Goal: Task Accomplishment & Management: Use online tool/utility

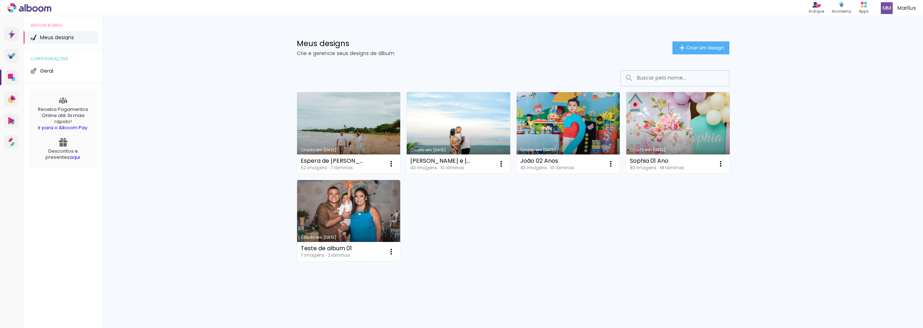
click at [446, 221] on div "Criado em [DATE] Espera de [PERSON_NAME] 52 imagens ∙ 7 lâminas Abrir Fazer uma…" at bounding box center [512, 177] width 439 height 176
click at [694, 50] on span "Criar um design" at bounding box center [704, 47] width 37 height 5
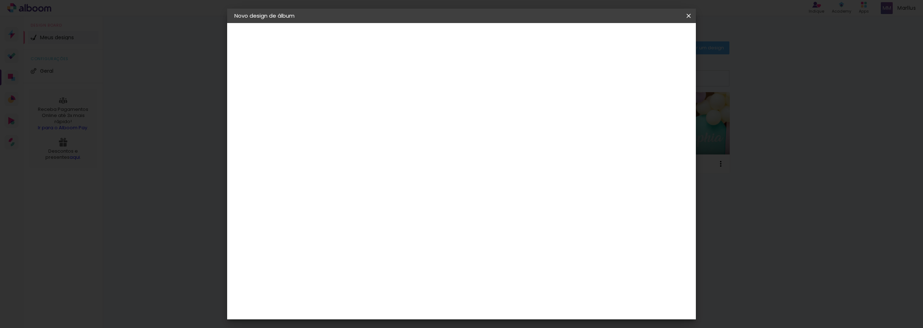
click at [352, 98] on input at bounding box center [352, 96] width 0 height 11
type input "[PERSON_NAME]"
type paper-input "[PERSON_NAME]"
click at [264, 91] on iron-pages "Fornecedor Escolhendo fornecedor..." at bounding box center [273, 89] width 79 height 14
click at [426, 36] on link "Avançar" at bounding box center [406, 38] width 39 height 12
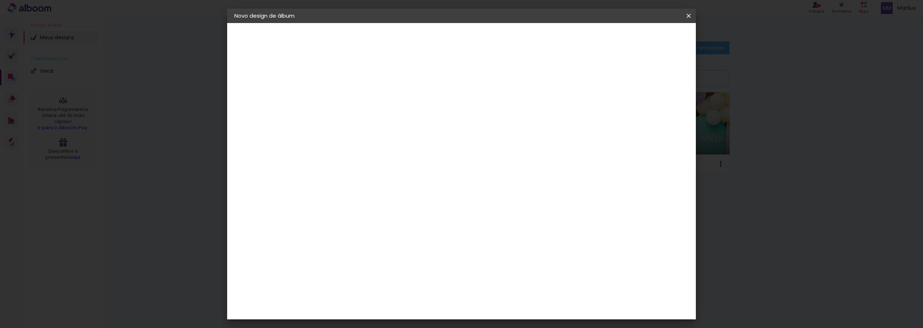
click at [385, 139] on input at bounding box center [370, 137] width 73 height 9
type input "w"
type input "mat"
type paper-input "mat"
click at [367, 162] on div "Matias Encadernações" at bounding box center [370, 165] width 44 height 12
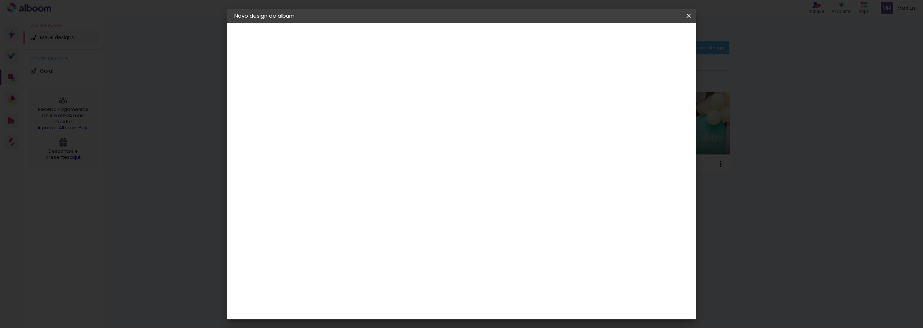
click at [0, 0] on slot "Tamanho Livre" at bounding box center [0, 0] width 0 height 0
click at [383, 164] on div "Matias Encadernações" at bounding box center [370, 165] width 44 height 12
click at [0, 0] on slot "Tamanho Livre" at bounding box center [0, 0] width 0 height 0
click at [395, 157] on paper-item "Matias Encadernações" at bounding box center [364, 164] width 64 height 19
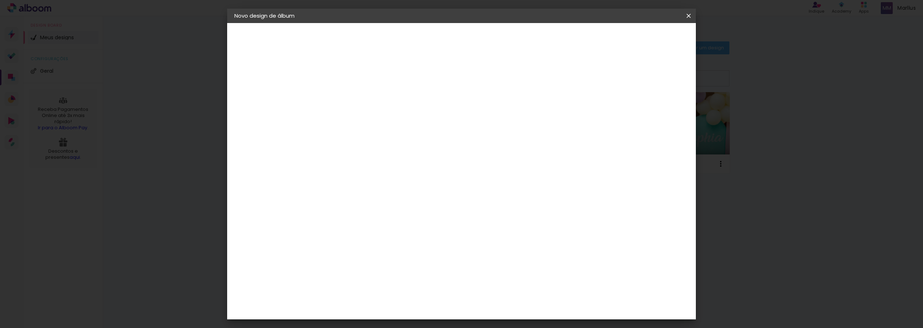
click at [0, 0] on slot "Avançar" at bounding box center [0, 0] width 0 height 0
click at [380, 121] on input "text" at bounding box center [366, 125] width 28 height 11
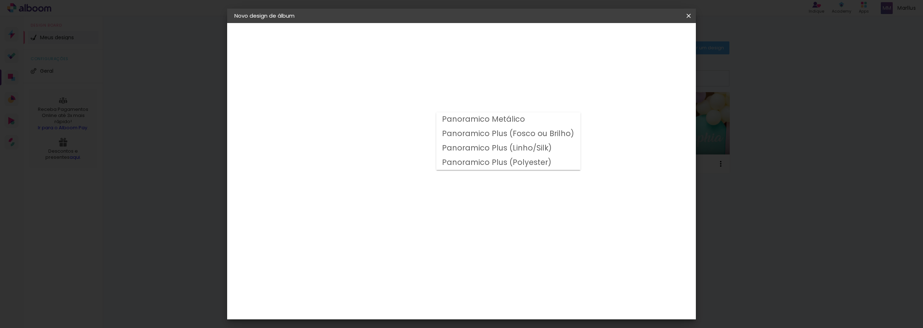
click at [0, 0] on slot "Panoramico Plus (Fosco ou Brilho)" at bounding box center [0, 0] width 0 height 0
type input "Panoramico Plus (Fosco ou Brilho)"
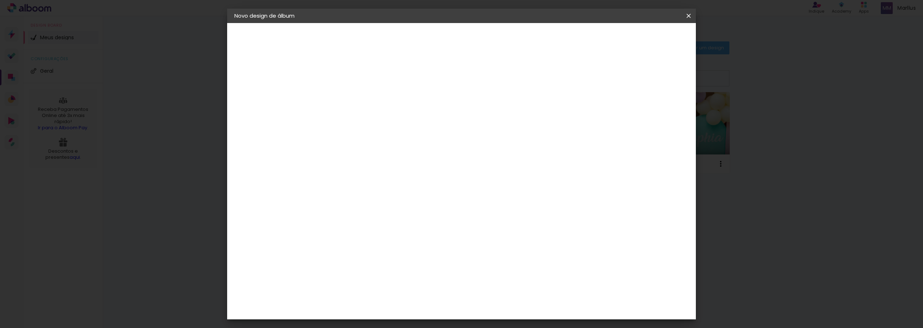
scroll to position [252, 0]
click at [401, 257] on span "20 × 20" at bounding box center [384, 266] width 34 height 19
click at [441, 108] on input "Panoramico Plus (Fosco ou Brilho)" at bounding box center [396, 108] width 88 height 11
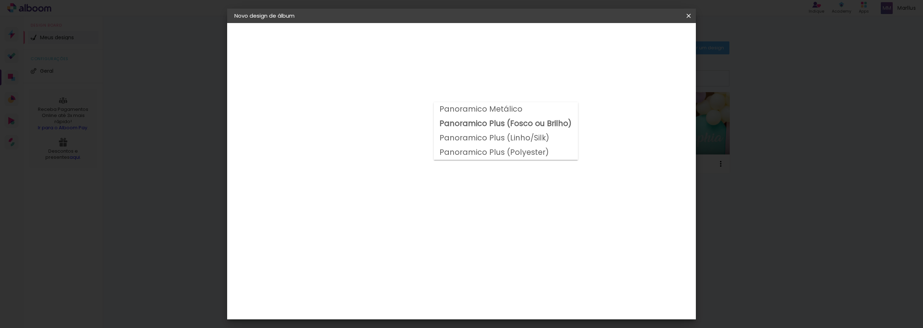
click at [481, 84] on div "Opções disponíveis Panoramico Metálico Panoramico Plus (Fosco ou Brilho) Panora…" at bounding box center [401, 53] width 160 height 61
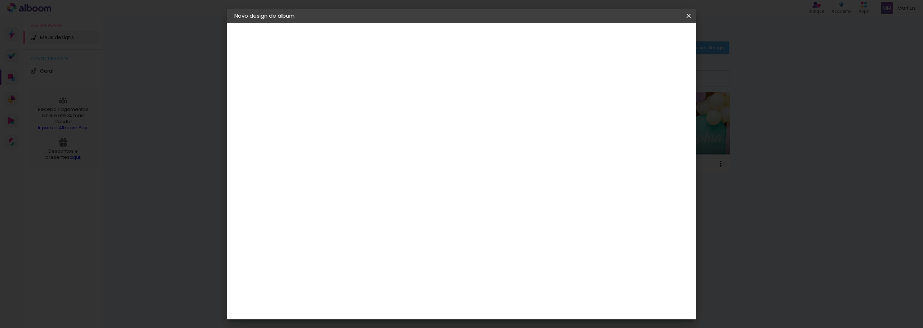
click at [0, 0] on slot "Avançar" at bounding box center [0, 0] width 0 height 0
click at [643, 36] on span "Iniciar design" at bounding box center [627, 38] width 33 height 5
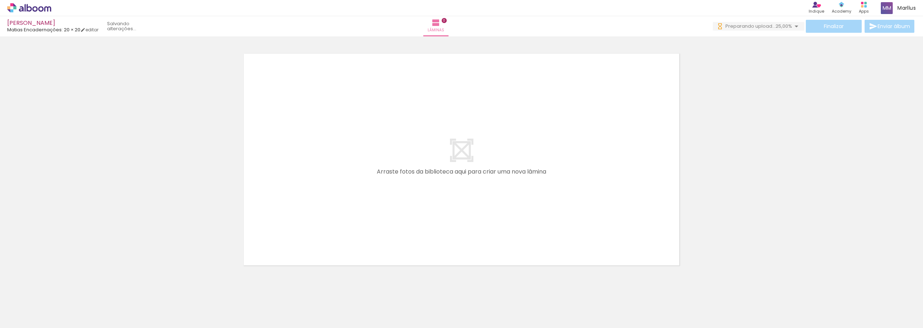
drag, startPoint x: 443, startPoint y: 203, endPoint x: 498, endPoint y: 171, distance: 63.4
click at [445, 202] on quentale-layouter at bounding box center [461, 159] width 447 height 223
click at [775, 24] on span "23,08%" at bounding box center [783, 26] width 17 height 7
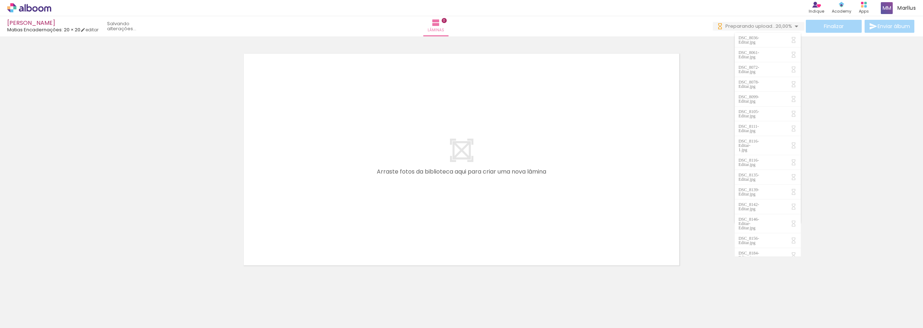
click at [827, 131] on div at bounding box center [461, 151] width 923 height 242
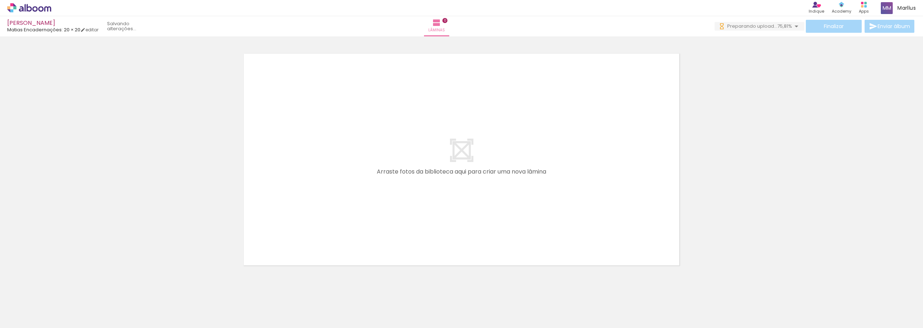
click at [781, 31] on div "Finalizar Enviar álbum" at bounding box center [814, 26] width 201 height 13
click at [776, 27] on span "74,60%" at bounding box center [783, 26] width 17 height 7
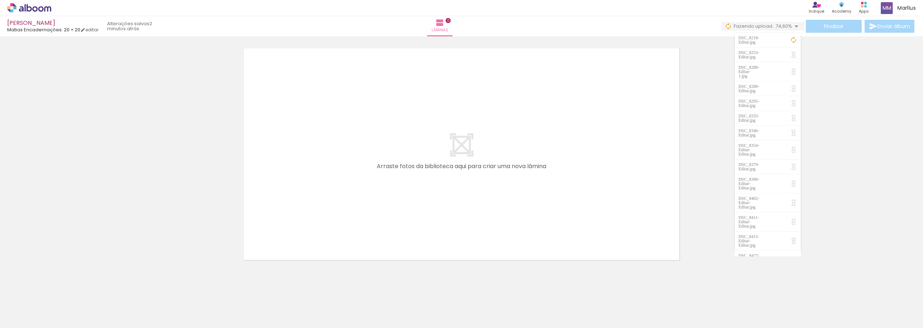
scroll to position [23, 0]
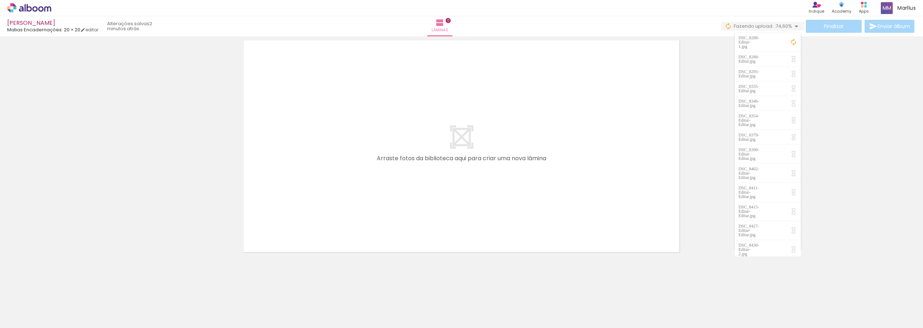
click at [854, 170] on div at bounding box center [461, 137] width 923 height 242
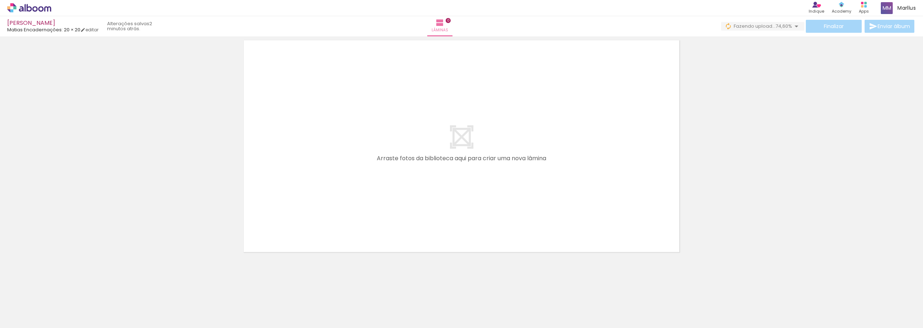
scroll to position [0, 0]
click at [533, 177] on quentale-layouter at bounding box center [461, 146] width 447 height 223
click at [793, 138] on div at bounding box center [461, 137] width 923 height 242
click at [758, 165] on div at bounding box center [461, 137] width 923 height 242
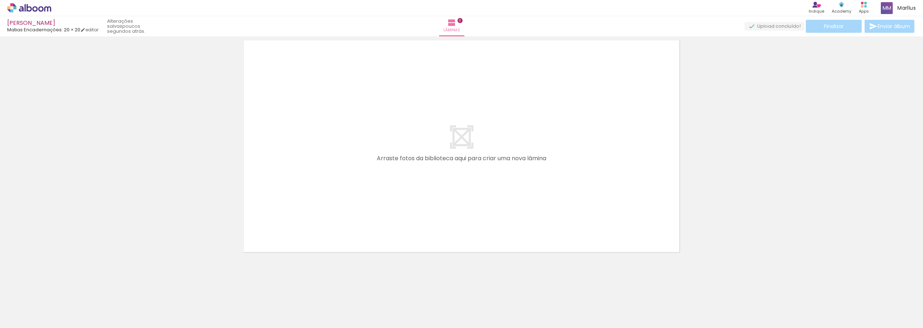
click at [19, 308] on input "Todas as fotos" at bounding box center [19, 307] width 27 height 6
click at [88, 231] on div at bounding box center [461, 137] width 923 height 242
click at [22, 309] on input "Todas as fotos" at bounding box center [19, 307] width 27 height 6
click at [0, 0] on slot "Não utilizadas" at bounding box center [0, 0] width 0 height 0
type input "Não utilizadas"
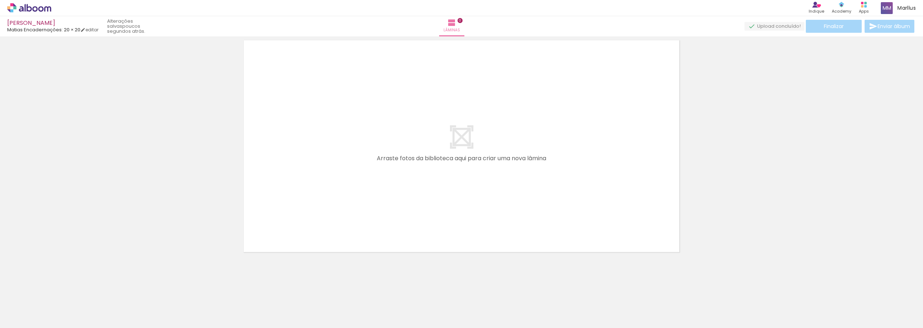
click at [158, 214] on div at bounding box center [461, 137] width 923 height 242
drag, startPoint x: 129, startPoint y: 304, endPoint x: 167, endPoint y: 304, distance: 38.2
drag, startPoint x: 137, startPoint y: 302, endPoint x: 18, endPoint y: 307, distance: 119.0
drag, startPoint x: 174, startPoint y: 306, endPoint x: 7, endPoint y: 300, distance: 167.4
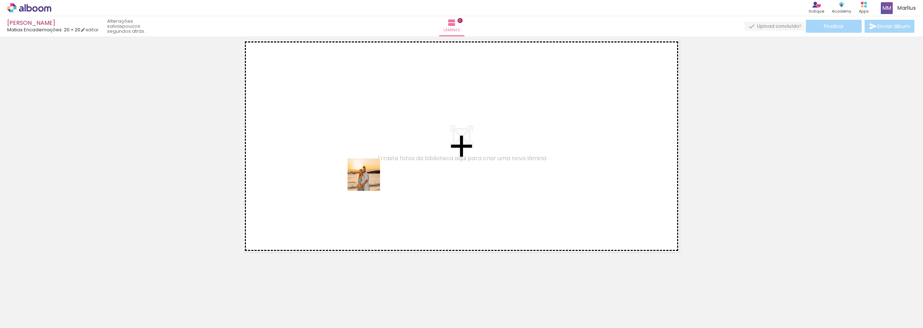
drag, startPoint x: 118, startPoint y: 308, endPoint x: 369, endPoint y: 181, distance: 282.0
click at [369, 180] on quentale-workspace at bounding box center [461, 164] width 923 height 328
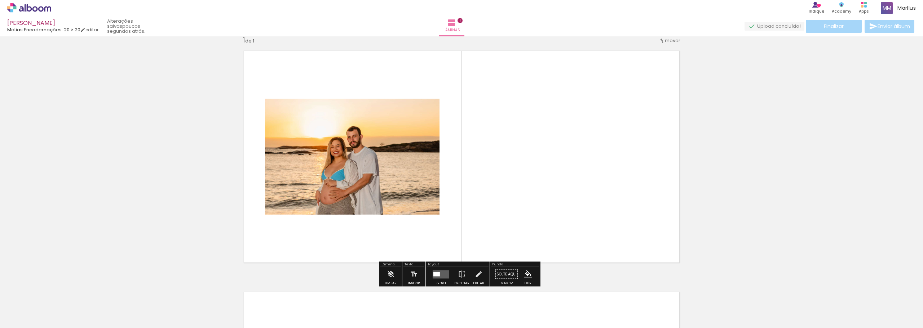
scroll to position [9, 0]
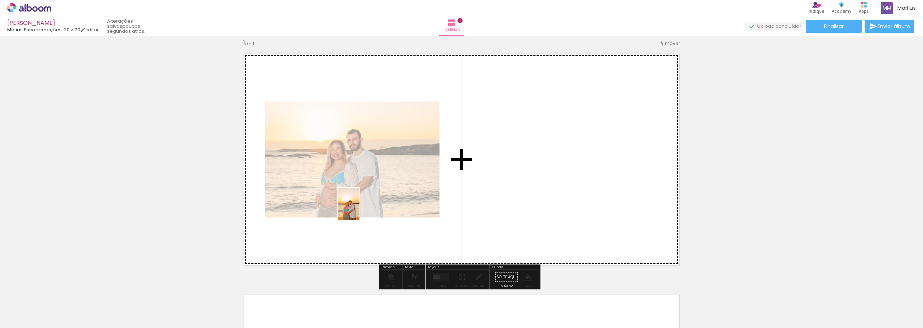
drag, startPoint x: 120, startPoint y: 304, endPoint x: 382, endPoint y: 193, distance: 284.8
click at [382, 193] on quentale-workspace at bounding box center [461, 164] width 923 height 328
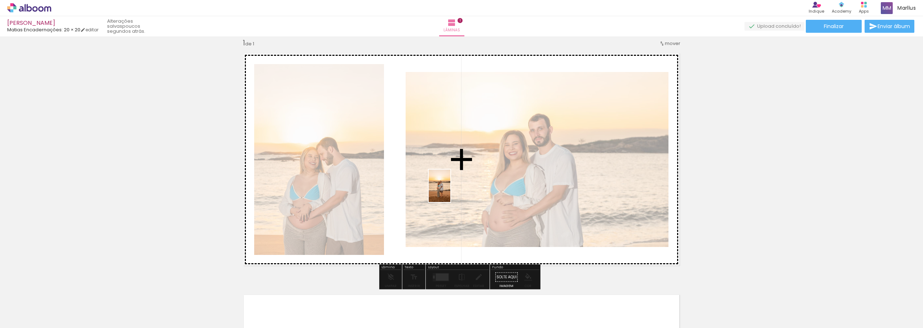
drag, startPoint x: 78, startPoint y: 303, endPoint x: 457, endPoint y: 190, distance: 396.2
click at [453, 188] on quentale-workspace at bounding box center [461, 164] width 923 height 328
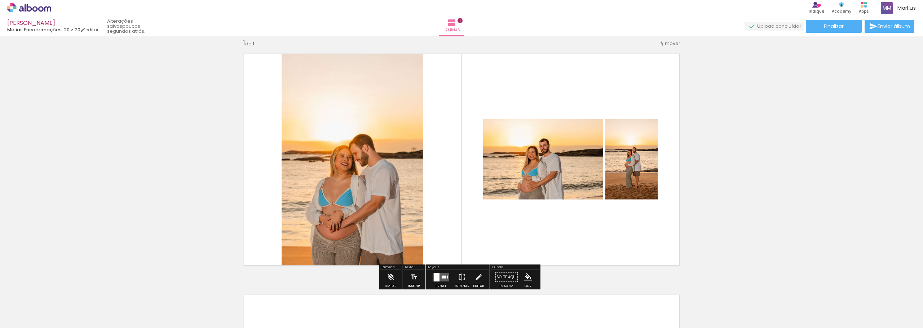
click at [439, 275] on quentale-layouter at bounding box center [441, 277] width 17 height 8
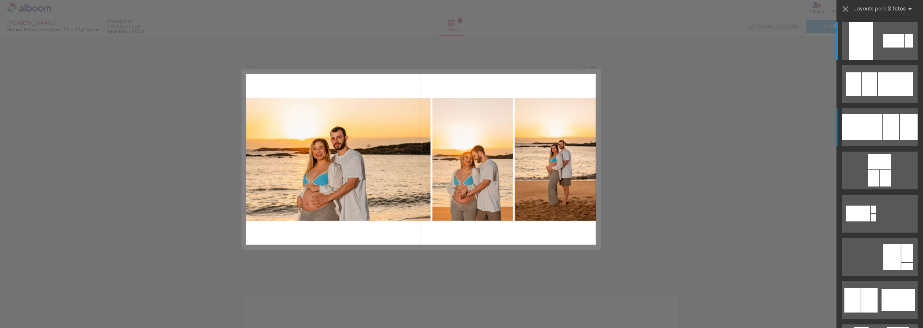
click at [876, 130] on div at bounding box center [862, 127] width 40 height 26
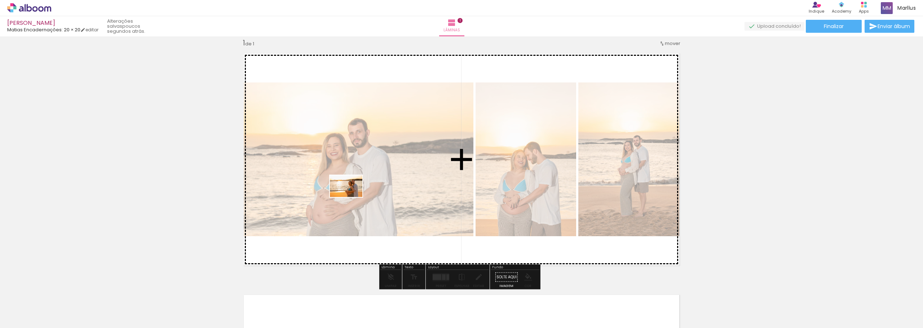
drag, startPoint x: 399, startPoint y: 309, endPoint x: 351, endPoint y: 197, distance: 121.3
click at [351, 197] on quentale-workspace at bounding box center [461, 164] width 923 height 328
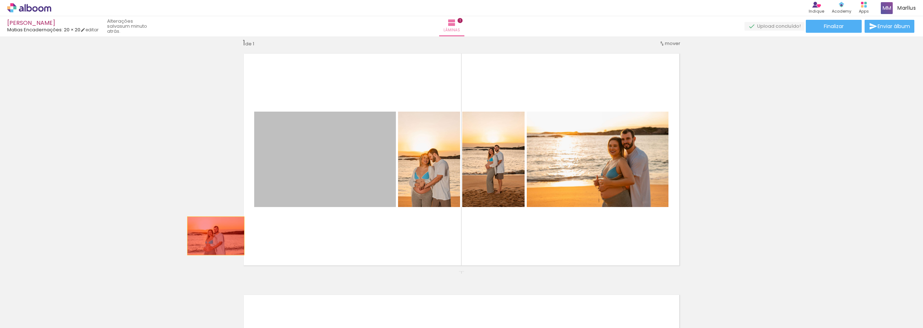
drag, startPoint x: 336, startPoint y: 168, endPoint x: 223, endPoint y: 236, distance: 132.4
click at [216, 238] on div "Inserir lâmina 1 de 1" at bounding box center [461, 271] width 923 height 483
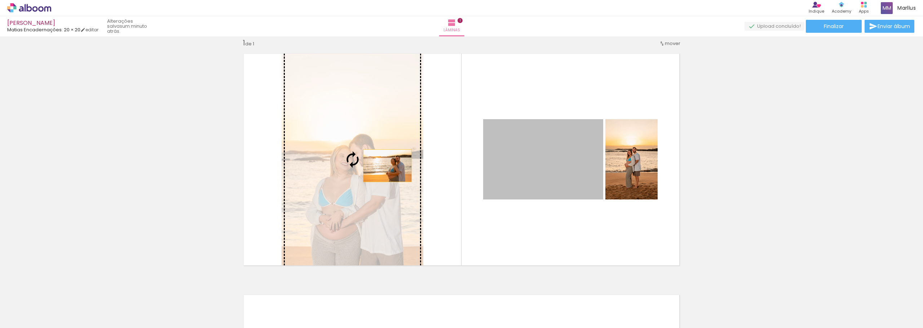
drag, startPoint x: 550, startPoint y: 163, endPoint x: 366, endPoint y: 165, distance: 184.2
click at [0, 0] on slot at bounding box center [0, 0] width 0 height 0
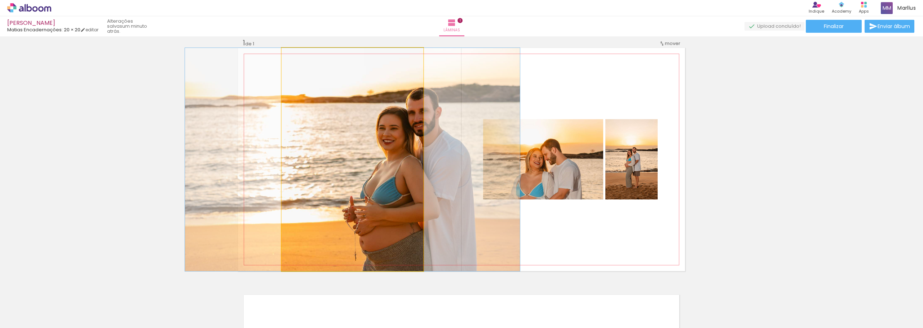
click at [397, 180] on quentale-photo at bounding box center [353, 159] width 142 height 223
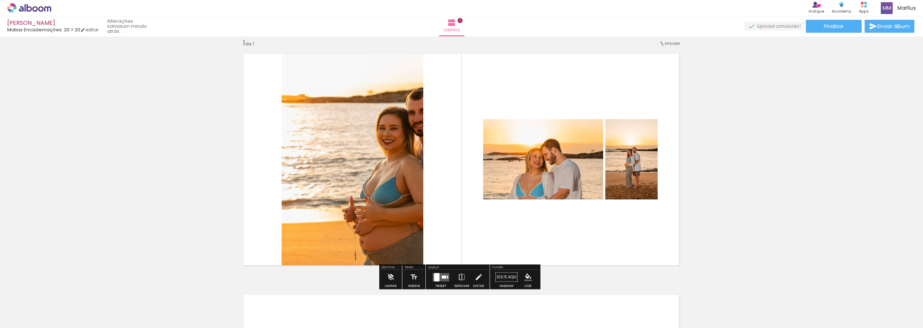
click at [431, 274] on div at bounding box center [440, 277] width 19 height 14
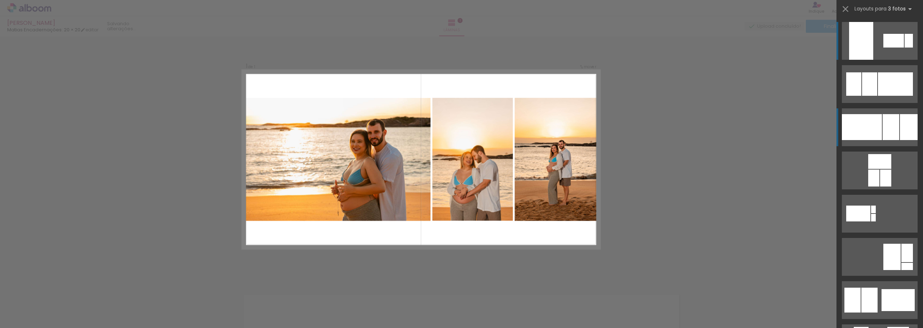
click at [872, 129] on div at bounding box center [862, 127] width 40 height 26
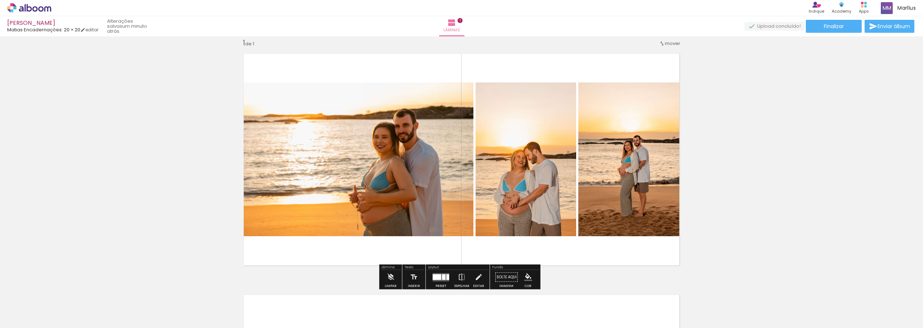
click at [863, 82] on div "Inserir lâmina 1 de 1" at bounding box center [461, 271] width 923 height 483
click at [442, 278] on div at bounding box center [444, 277] width 4 height 6
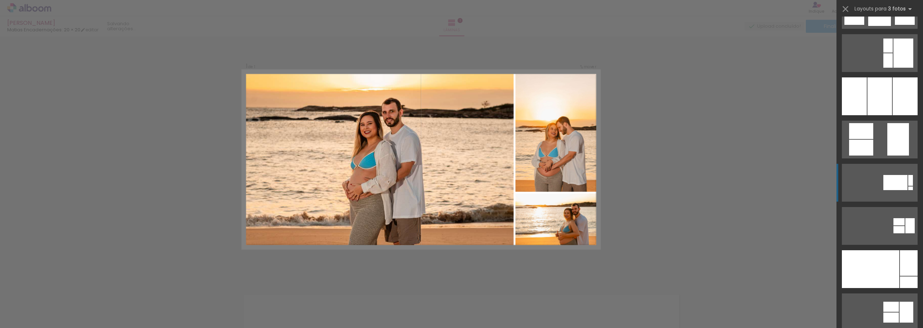
scroll to position [3006, 0]
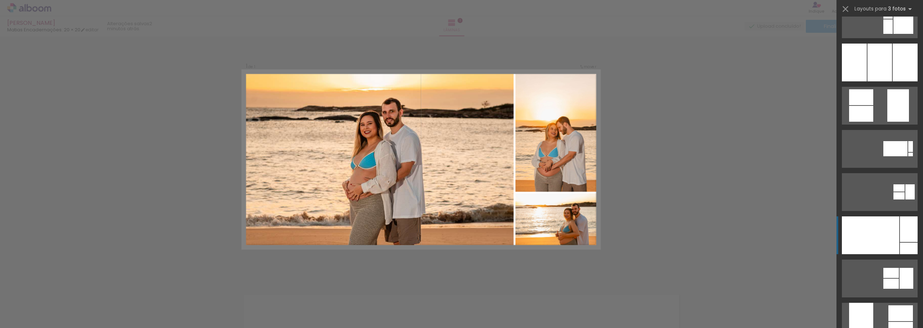
click at [871, 221] on div at bounding box center [870, 236] width 57 height 38
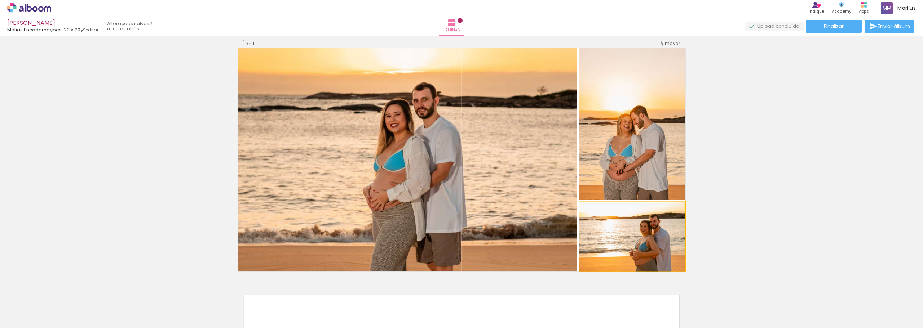
click at [635, 240] on quentale-photo at bounding box center [632, 236] width 106 height 69
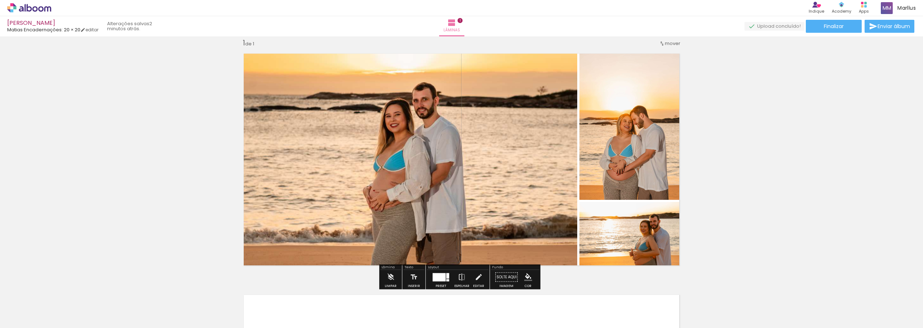
click at [634, 240] on quentale-photo at bounding box center [632, 236] width 106 height 69
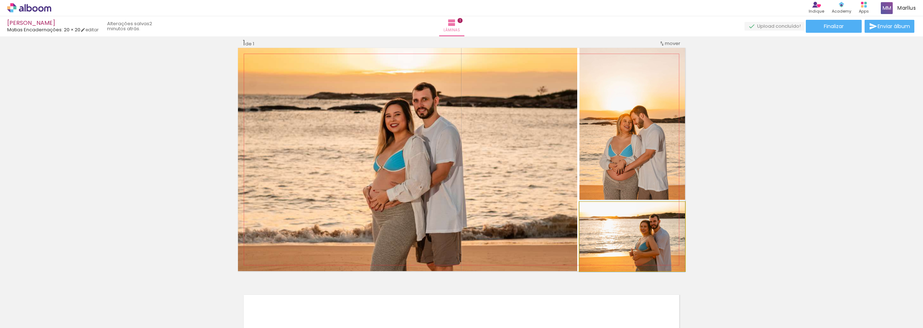
click at [634, 240] on quentale-photo at bounding box center [632, 236] width 106 height 69
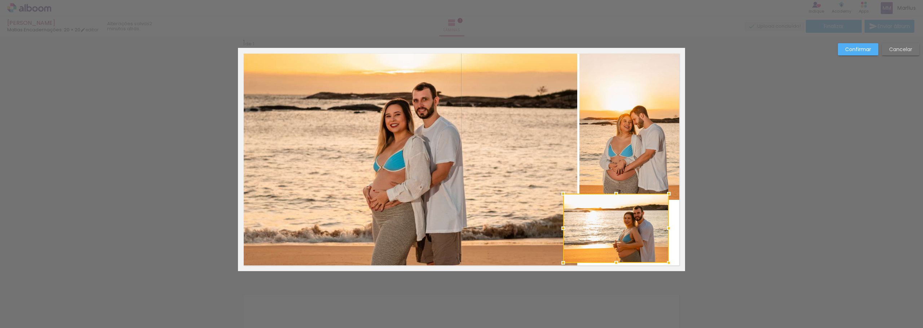
drag, startPoint x: 636, startPoint y: 244, endPoint x: 620, endPoint y: 236, distance: 18.2
click at [620, 236] on div at bounding box center [616, 228] width 106 height 69
click at [901, 45] on paper-button "Cancelar" at bounding box center [900, 49] width 37 height 12
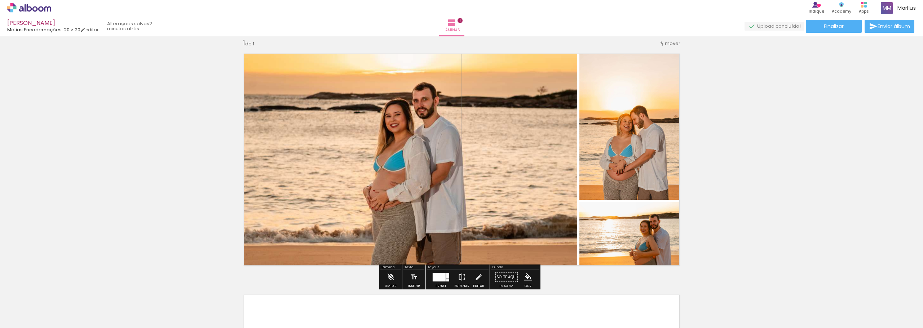
click at [633, 231] on quentale-photo at bounding box center [632, 236] width 106 height 69
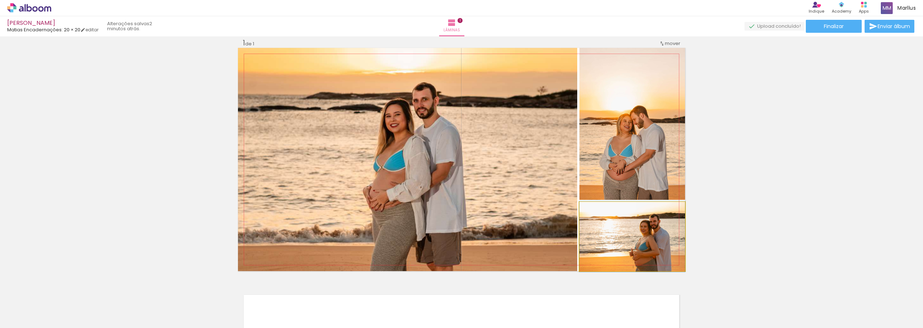
click at [633, 231] on quentale-photo at bounding box center [632, 236] width 106 height 69
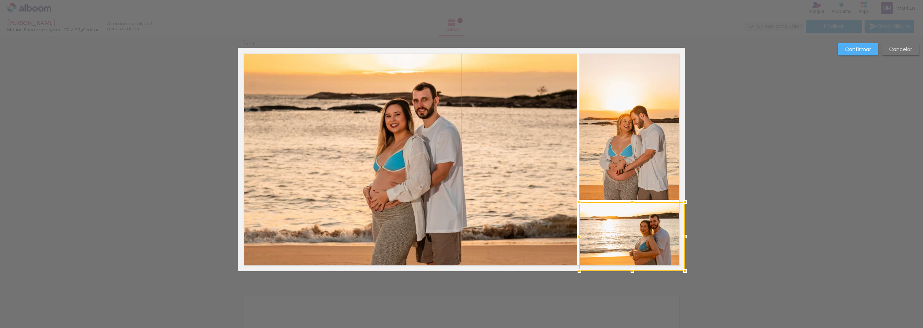
click at [624, 235] on div at bounding box center [632, 236] width 106 height 69
click at [734, 229] on div "Confirmar Cancelar" at bounding box center [461, 277] width 923 height 500
click at [619, 234] on div at bounding box center [632, 236] width 106 height 69
click at [721, 212] on div "Confirmar Cancelar" at bounding box center [461, 277] width 923 height 500
click at [620, 172] on quentale-photo at bounding box center [632, 124] width 106 height 152
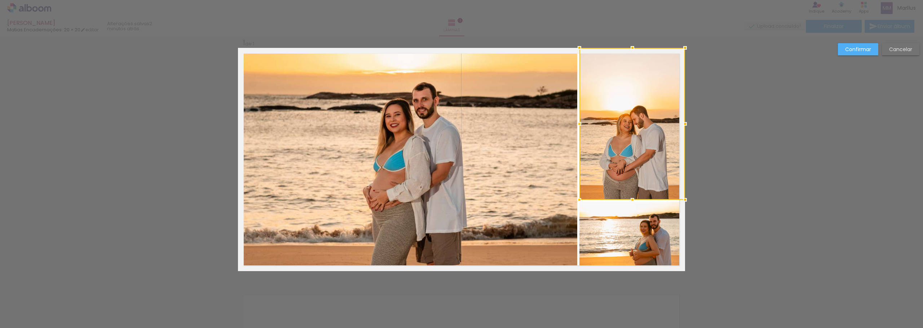
click at [0, 0] on slot "Cancelar" at bounding box center [0, 0] width 0 height 0
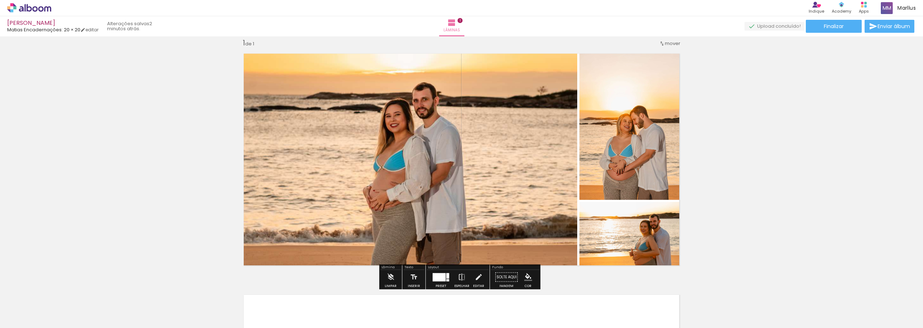
click at [608, 224] on quentale-photo at bounding box center [632, 236] width 106 height 69
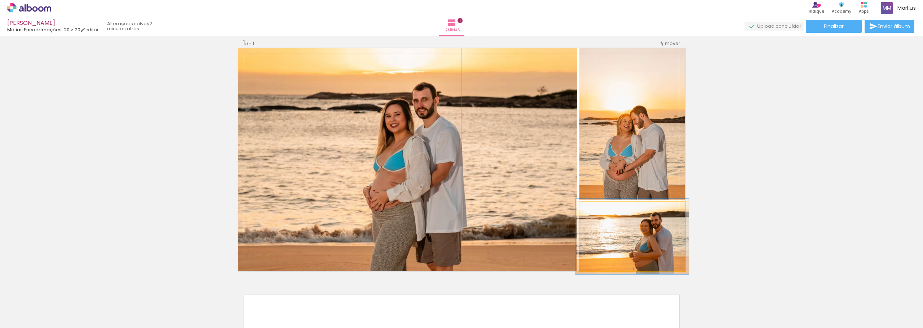
type paper-slider "107"
click at [596, 209] on div at bounding box center [598, 210] width 6 height 6
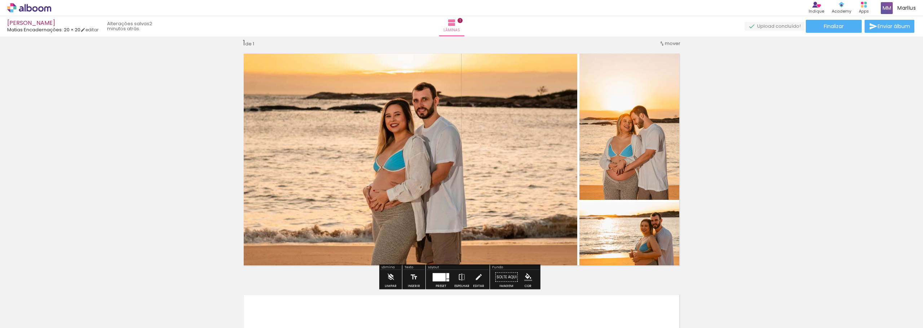
click at [0, 0] on slot "P&B" at bounding box center [0, 0] width 0 height 0
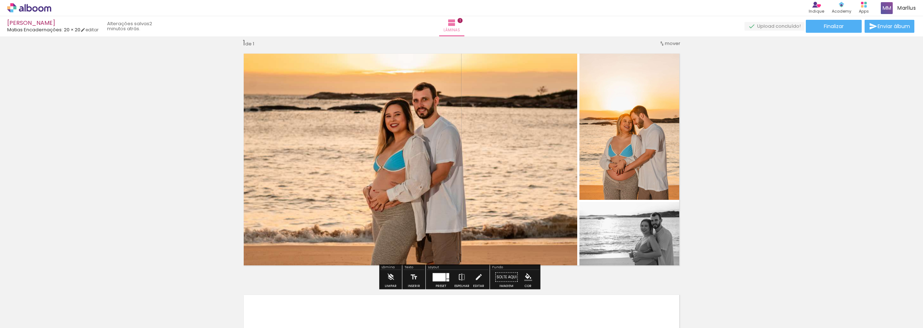
click at [0, 0] on slot "P&B" at bounding box center [0, 0] width 0 height 0
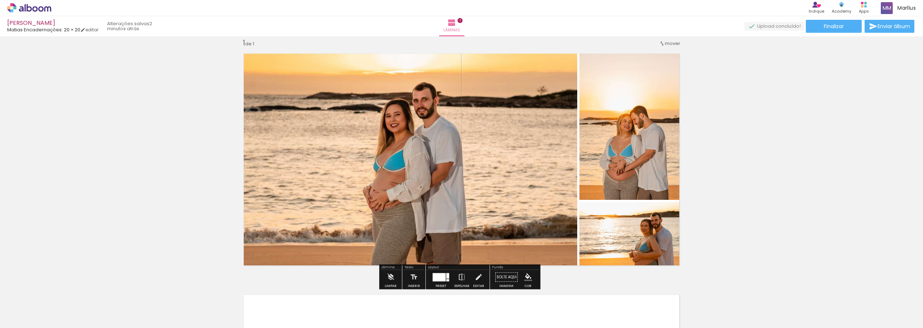
click at [638, 229] on quentale-photo at bounding box center [632, 236] width 106 height 69
click at [730, 231] on div "Inserir lâmina 1 de 1" at bounding box center [461, 271] width 923 height 483
click at [635, 139] on quentale-photo at bounding box center [632, 124] width 106 height 152
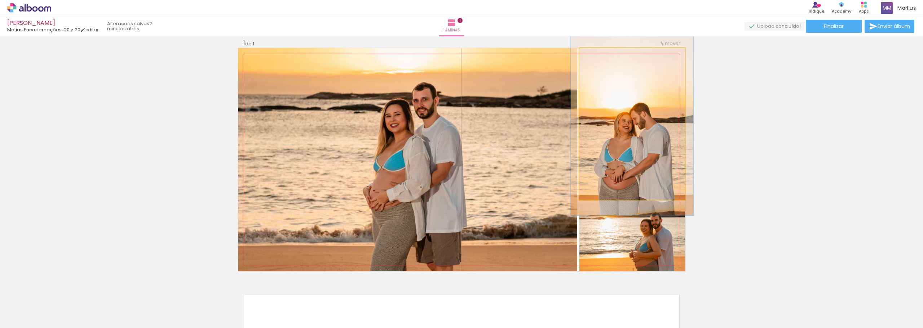
drag, startPoint x: 595, startPoint y: 56, endPoint x: 599, endPoint y: 56, distance: 4.0
type paper-slider "116"
click at [599, 56] on div at bounding box center [600, 55] width 6 height 6
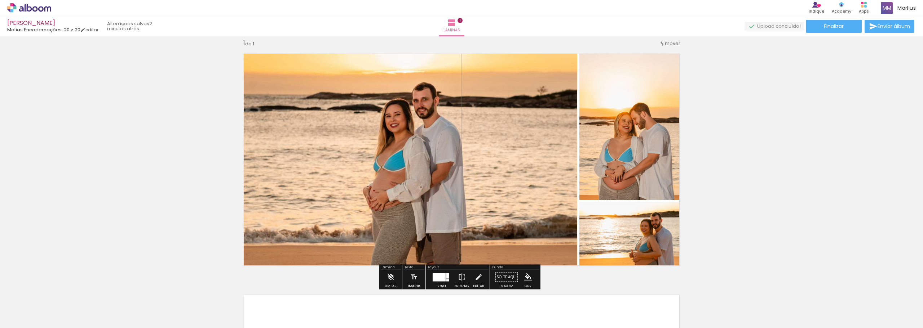
click at [756, 139] on div "Inserir lâmina 1 de 1" at bounding box center [461, 271] width 923 height 483
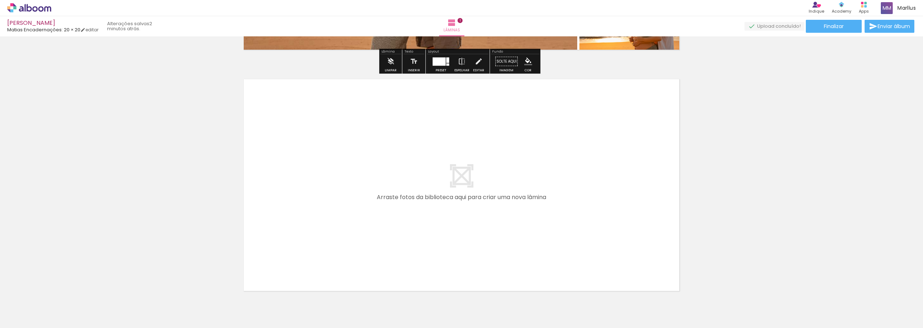
scroll to position [226, 0]
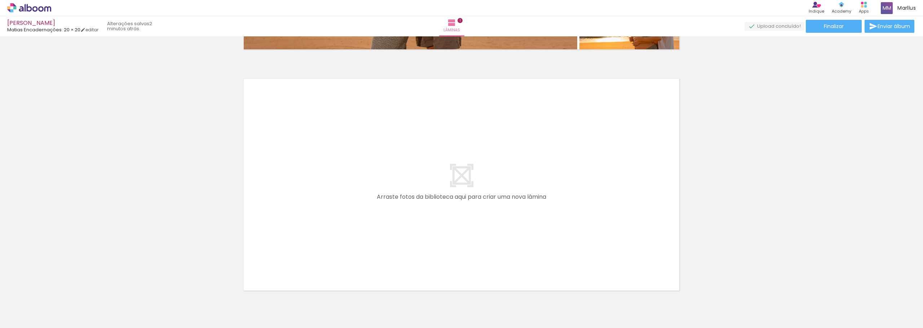
click at [447, 196] on quentale-layouter at bounding box center [461, 184] width 447 height 223
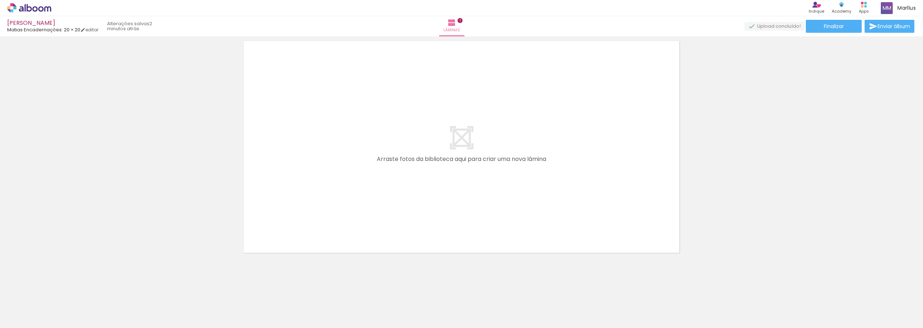
scroll to position [264, 0]
click at [120, 308] on div at bounding box center [113, 304] width 24 height 36
click at [159, 307] on div at bounding box center [153, 304] width 24 height 36
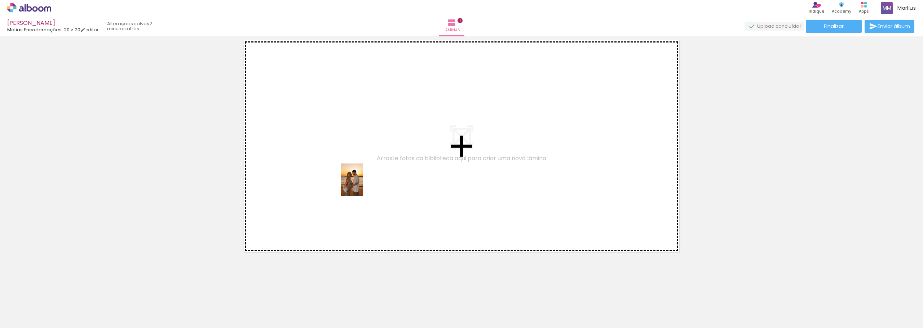
drag, startPoint x: 111, startPoint y: 309, endPoint x: 363, endPoint y: 185, distance: 280.0
click at [363, 185] on quentale-workspace at bounding box center [461, 164] width 923 height 328
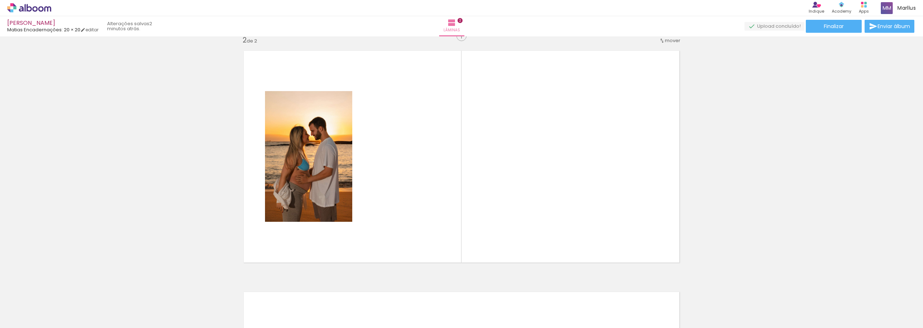
scroll to position [251, 0]
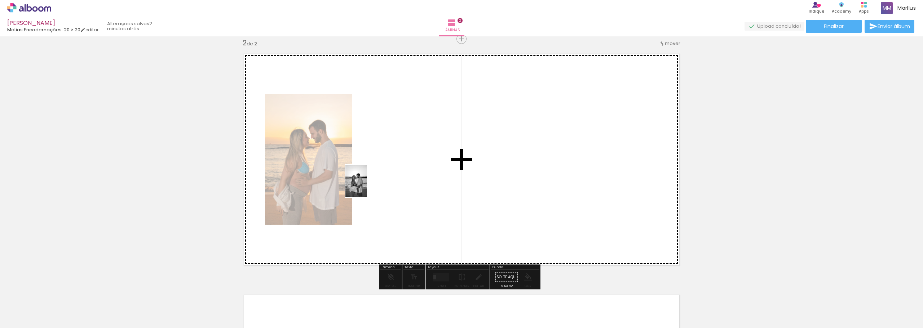
drag, startPoint x: 119, startPoint y: 308, endPoint x: 367, endPoint y: 187, distance: 275.8
click at [367, 187] on quentale-workspace at bounding box center [461, 164] width 923 height 328
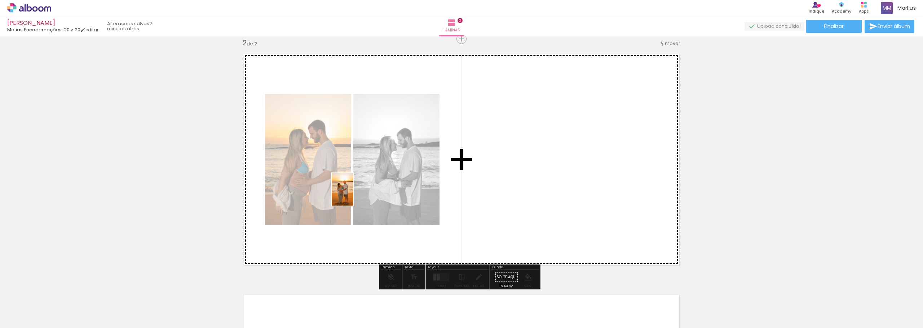
drag, startPoint x: 199, startPoint y: 304, endPoint x: 353, endPoint y: 195, distance: 188.7
click at [353, 195] on quentale-workspace at bounding box center [461, 164] width 923 height 328
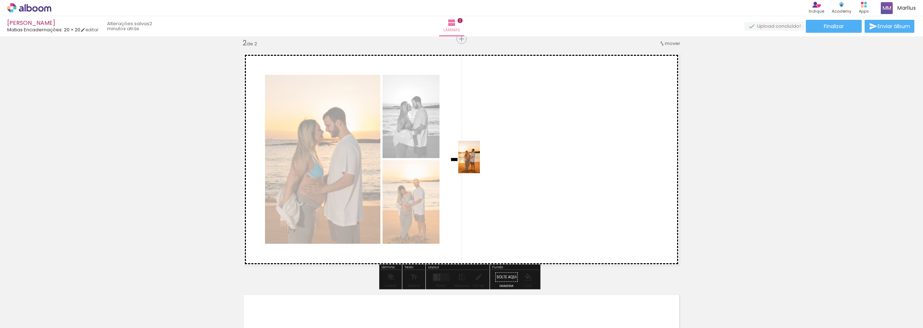
drag, startPoint x: 161, startPoint y: 304, endPoint x: 503, endPoint y: 177, distance: 365.1
click at [480, 163] on quentale-workspace at bounding box center [461, 164] width 923 height 328
